Goal: Task Accomplishment & Management: Use online tool/utility

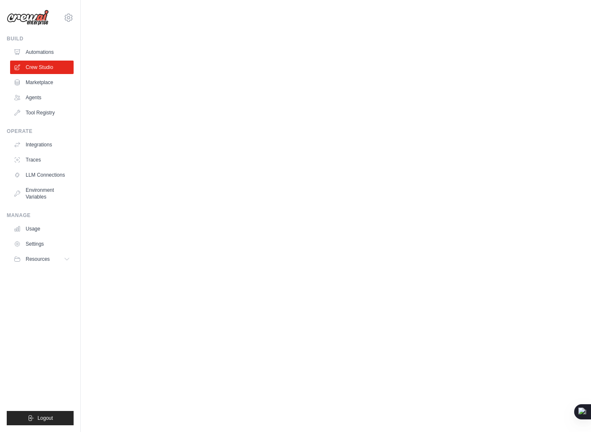
click at [136, 65] on body "do0_07@icloud.com Settings Build Automations Crew Studio" at bounding box center [295, 216] width 591 height 432
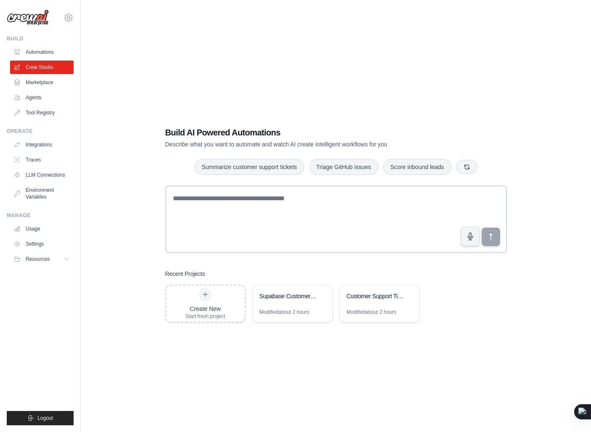
click at [63, 16] on div "[EMAIL_ADDRESS][DOMAIN_NAME] Settings" at bounding box center [40, 13] width 67 height 27
click at [73, 19] on icon at bounding box center [69, 18] width 10 height 10
click at [124, 12] on div "Build AI Powered Automations Describe what you want to automate and watch AI cr…" at bounding box center [335, 224] width 483 height 432
click at [39, 17] on img at bounding box center [28, 18] width 42 height 16
click at [67, 20] on icon at bounding box center [69, 18] width 10 height 10
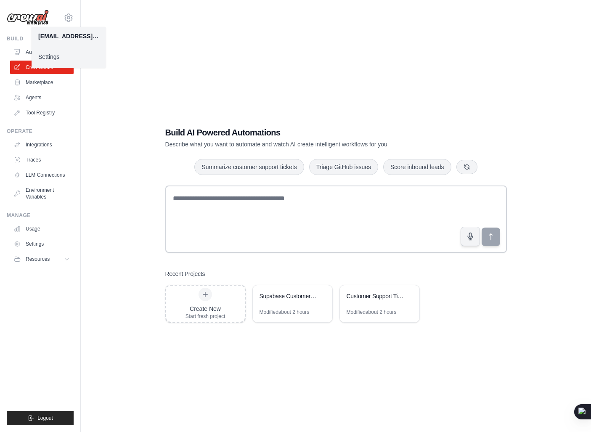
click at [96, 16] on div "Build AI Powered Automations Describe what you want to automate and watch AI cr…" at bounding box center [335, 224] width 483 height 432
click at [177, 141] on p "Describe what you want to automate and watch AI create intelligent workflows fo…" at bounding box center [306, 144] width 283 height 8
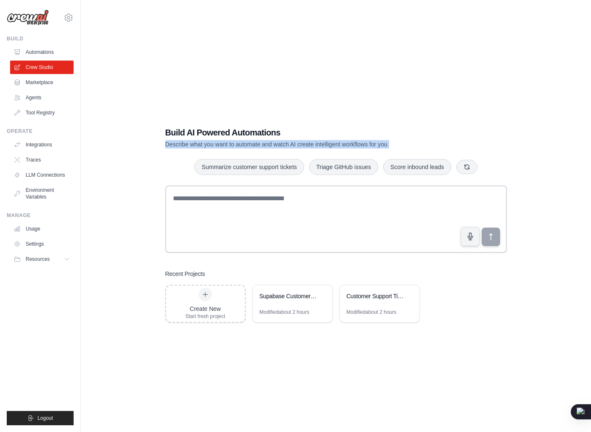
click at [201, 135] on h1 "Build AI Powered Automations" at bounding box center [306, 133] width 283 height 12
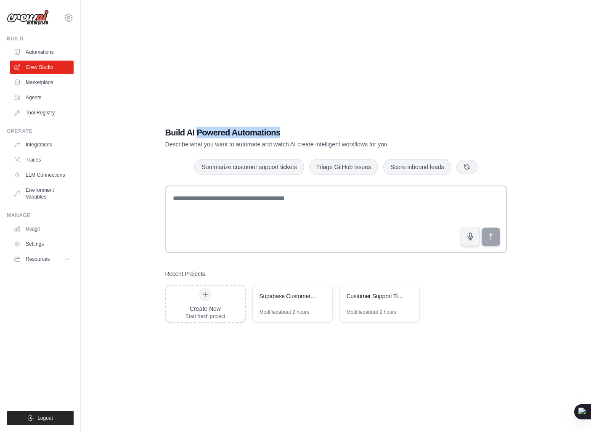
drag, startPoint x: 201, startPoint y: 135, endPoint x: 244, endPoint y: 130, distance: 43.6
click at [244, 130] on h1 "Build AI Powered Automations" at bounding box center [306, 133] width 283 height 12
drag, startPoint x: 244, startPoint y: 130, endPoint x: 221, endPoint y: 131, distance: 23.2
click at [221, 131] on h1 "Build AI Powered Automations" at bounding box center [306, 133] width 283 height 12
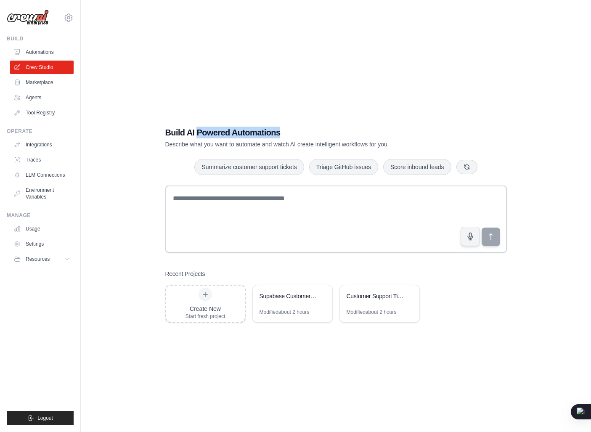
click at [221, 131] on h1 "Build AI Powered Automations" at bounding box center [306, 133] width 283 height 12
drag, startPoint x: 196, startPoint y: 131, endPoint x: 230, endPoint y: 132, distance: 33.7
click at [230, 132] on h1 "Build AI Powered Automations" at bounding box center [306, 133] width 283 height 12
drag, startPoint x: 230, startPoint y: 132, endPoint x: 260, endPoint y: 131, distance: 29.9
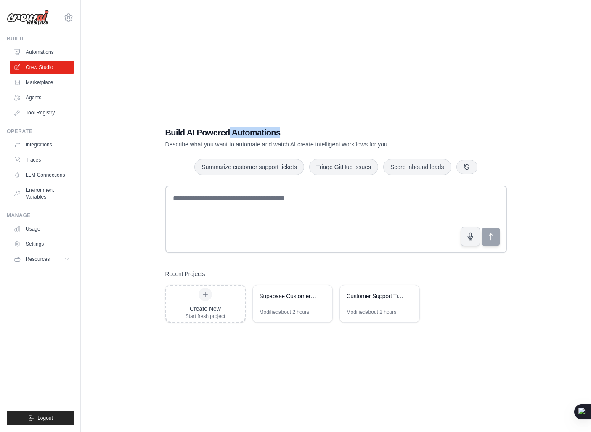
click at [260, 131] on h1 "Build AI Powered Automations" at bounding box center [306, 133] width 283 height 12
drag, startPoint x: 260, startPoint y: 131, endPoint x: 217, endPoint y: 131, distance: 42.5
click at [217, 131] on h1 "Build AI Powered Automations" at bounding box center [306, 133] width 283 height 12
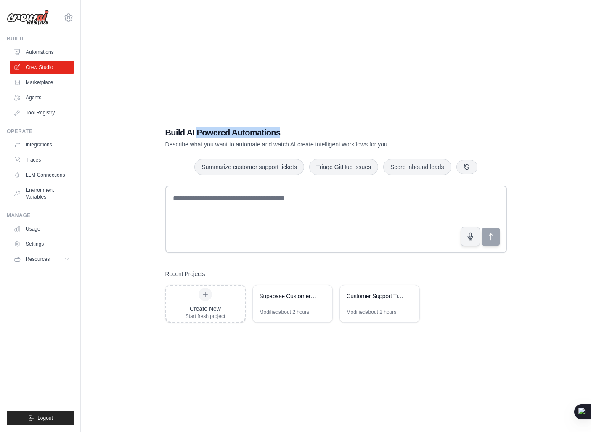
drag, startPoint x: 217, startPoint y: 131, endPoint x: 262, endPoint y: 129, distance: 44.7
click at [262, 129] on h1 "Build AI Powered Automations" at bounding box center [306, 133] width 283 height 12
drag, startPoint x: 262, startPoint y: 129, endPoint x: 154, endPoint y: 130, distance: 107.3
click at [154, 130] on div "Build AI Powered Automations Describe what you want to automate and watch AI cr…" at bounding box center [335, 224] width 483 height 432
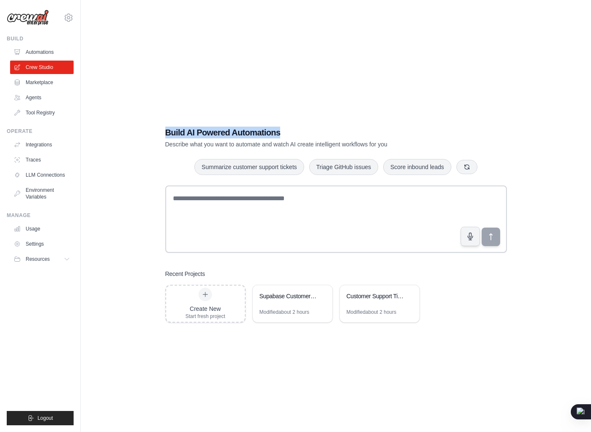
click at [154, 130] on div "Build AI Powered Automations Describe what you want to automate and watch AI cr…" at bounding box center [335, 224] width 483 height 432
drag, startPoint x: 154, startPoint y: 130, endPoint x: 278, endPoint y: 123, distance: 123.9
click at [278, 123] on div "Build AI Powered Automations Describe what you want to automate and watch AI cr…" at bounding box center [335, 224] width 483 height 432
click at [278, 123] on div "Build AI Powered Automations Describe what you want to automate and watch AI cr…" at bounding box center [336, 224] width 362 height 223
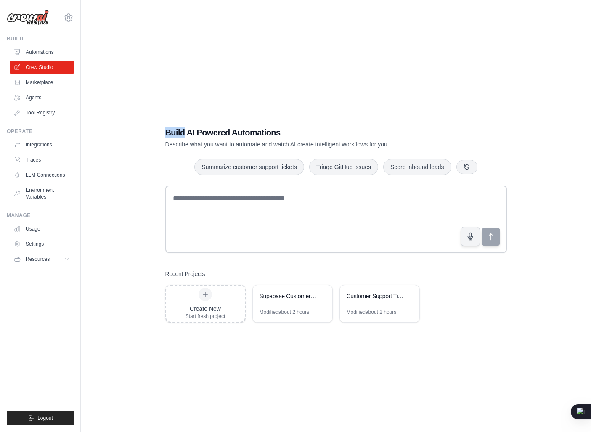
click at [278, 123] on div "Build AI Powered Automations Describe what you want to automate and watch AI cr…" at bounding box center [336, 224] width 362 height 223
click at [147, 124] on div "Build AI Powered Automations Describe what you want to automate and watch AI cr…" at bounding box center [335, 224] width 483 height 432
